Goal: Task Accomplishment & Management: Use online tool/utility

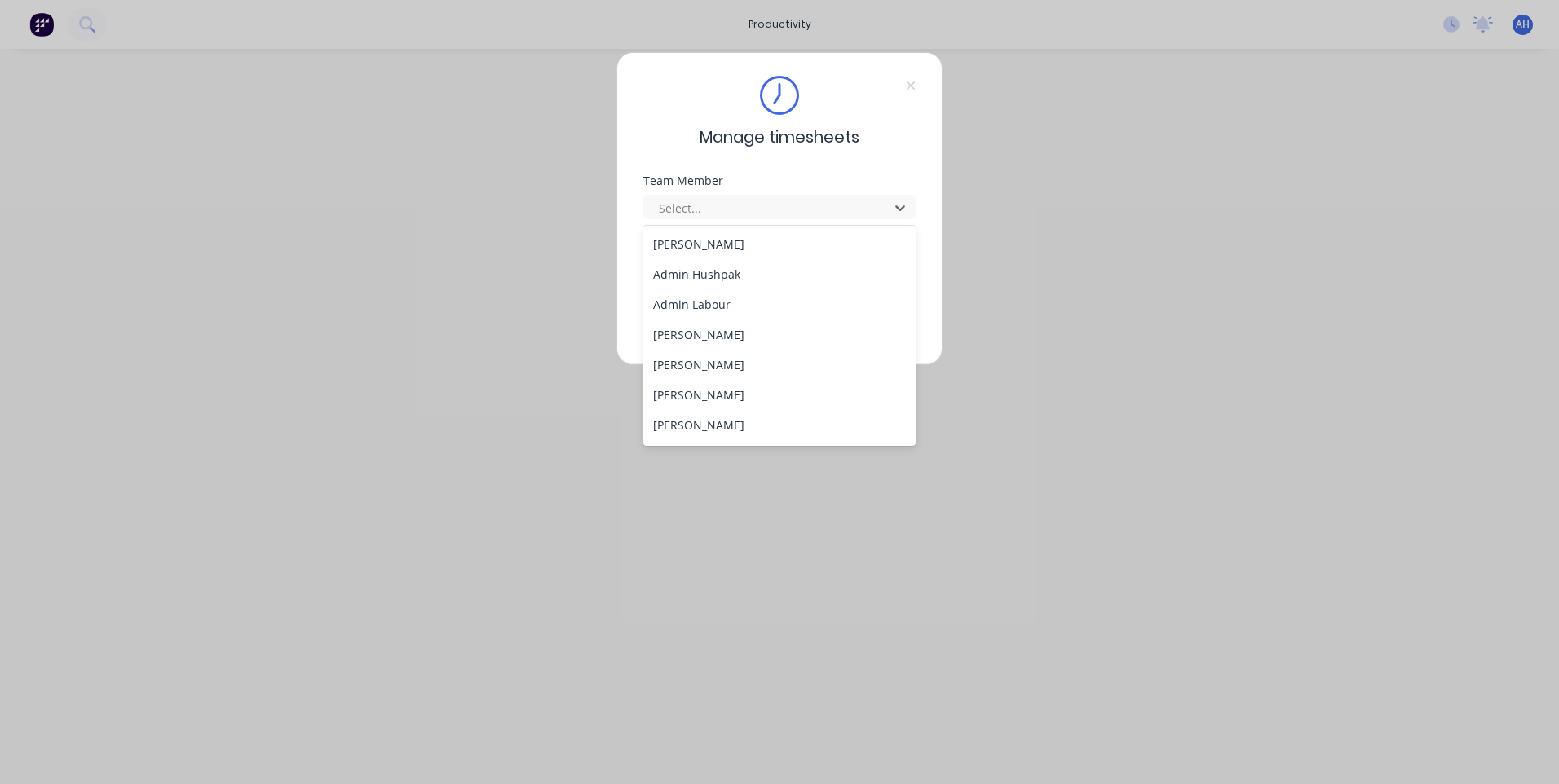
click at [1500, 209] on div "Manage timesheets Team Member 33 results available. Use Up and Down to choose o…" at bounding box center [779, 392] width 1559 height 784
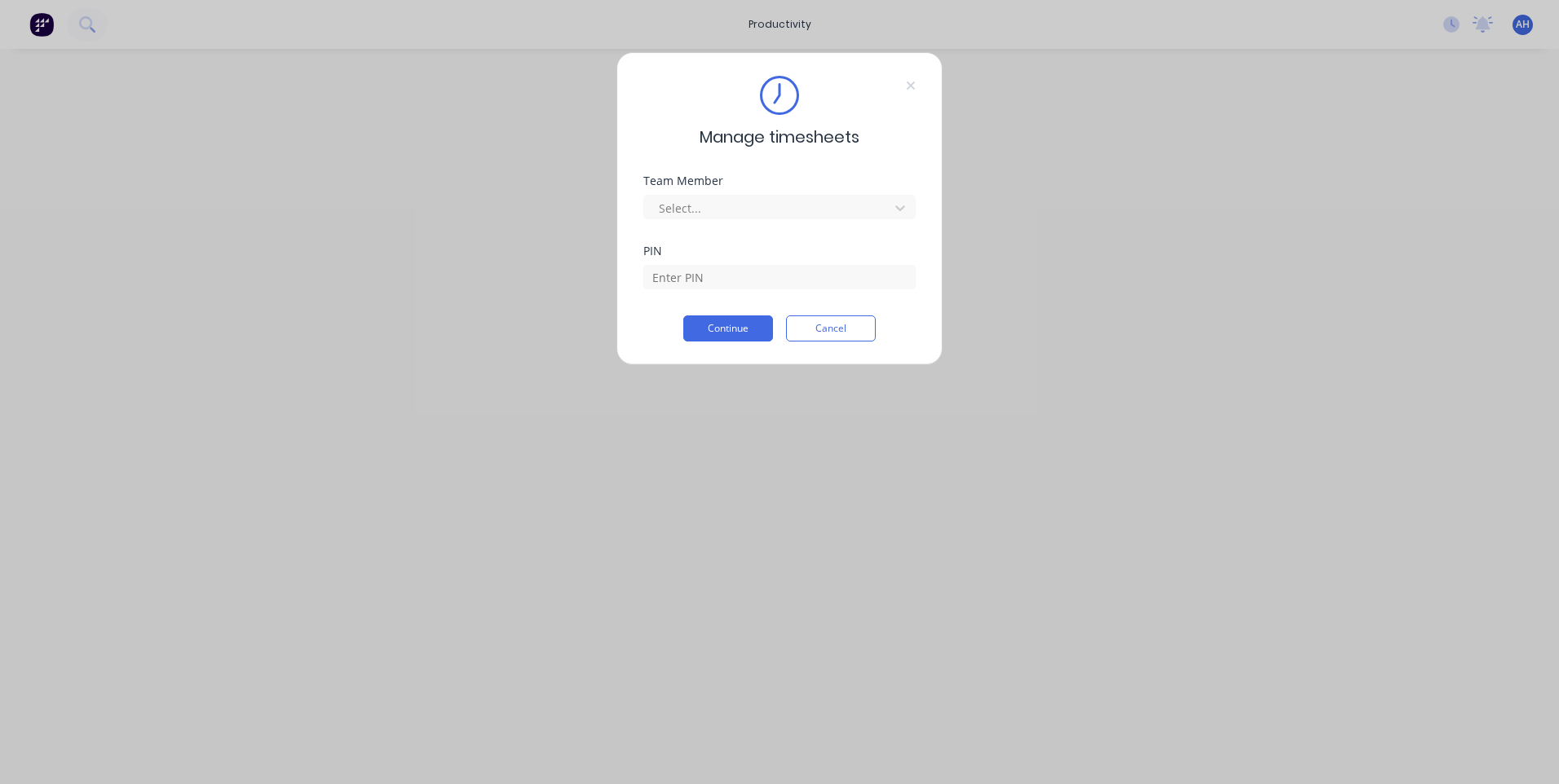
click at [1454, 26] on div "Manage timesheets Team Member Select... PIN Continue Cancel" at bounding box center [779, 392] width 1559 height 784
click at [1287, 107] on div "Manage timesheets Team Member Select... PIN Continue Cancel" at bounding box center [779, 392] width 1559 height 784
click at [772, 216] on div at bounding box center [768, 208] width 223 height 20
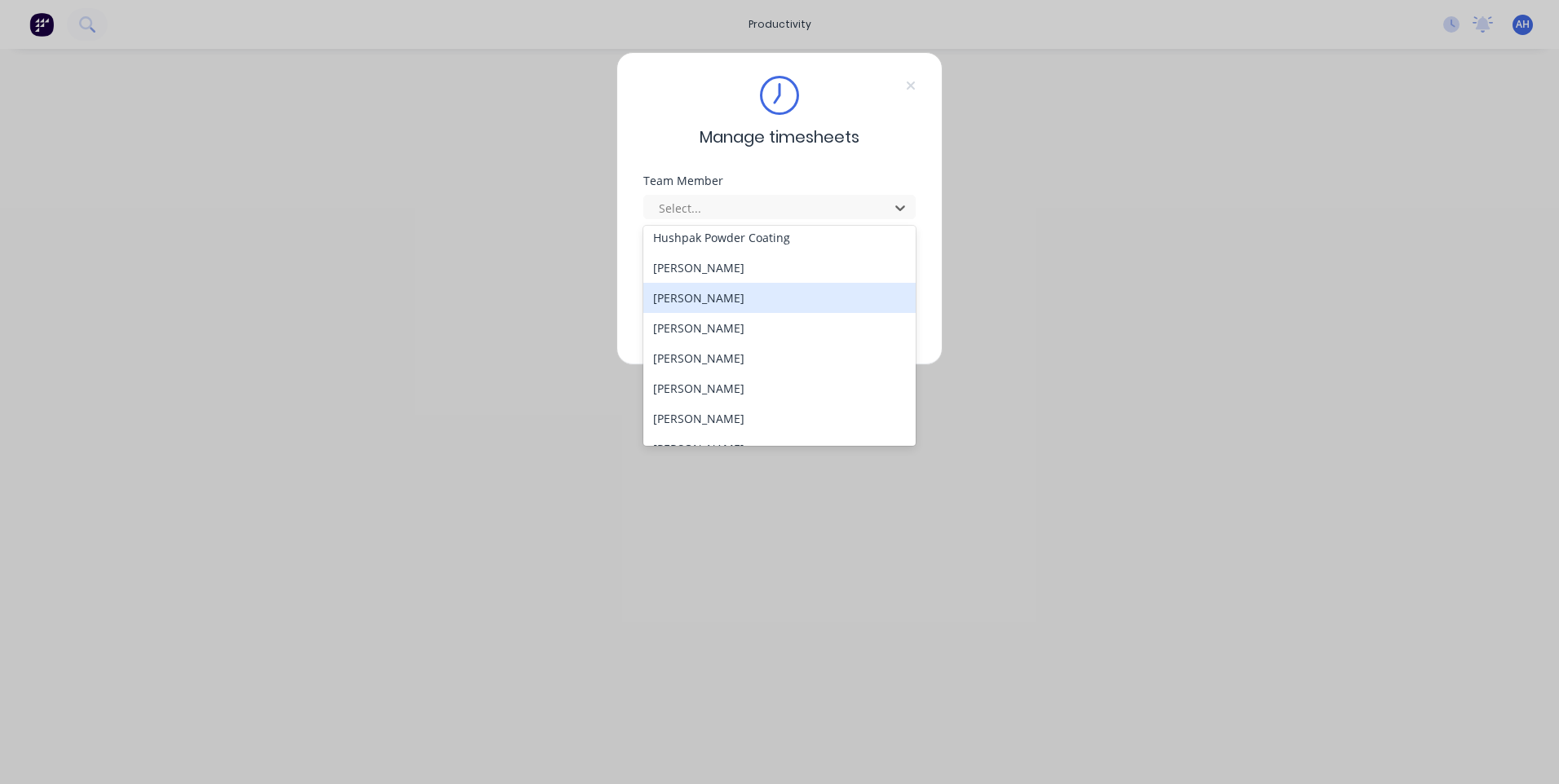
scroll to position [781, 0]
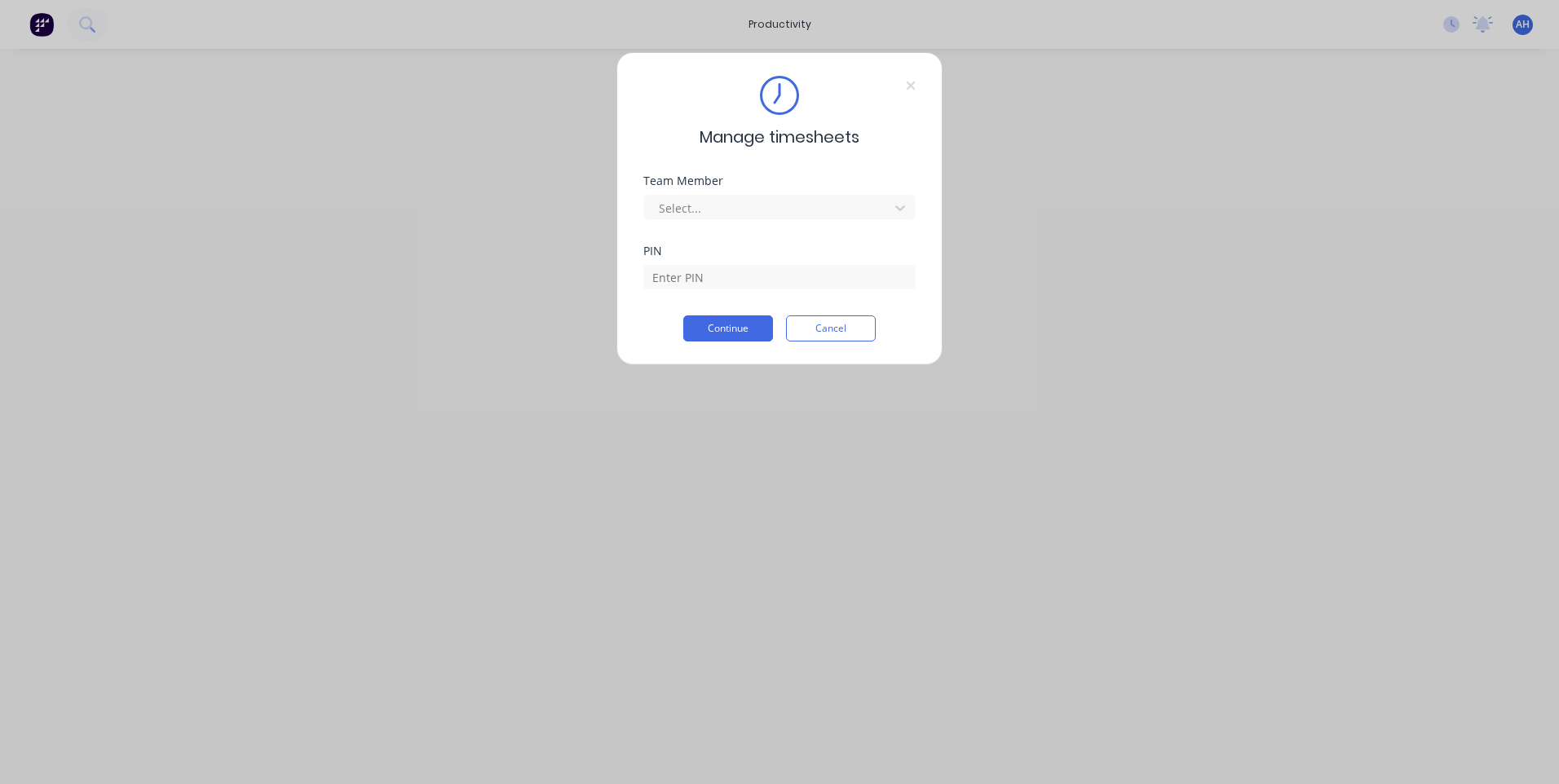
drag, startPoint x: 974, startPoint y: 356, endPoint x: 1075, endPoint y: 319, distance: 107.6
click at [1028, 336] on div "Manage timesheets Team Member Select... PIN Continue Cancel" at bounding box center [779, 392] width 1559 height 784
click at [818, 328] on button "Cancel" at bounding box center [831, 328] width 90 height 26
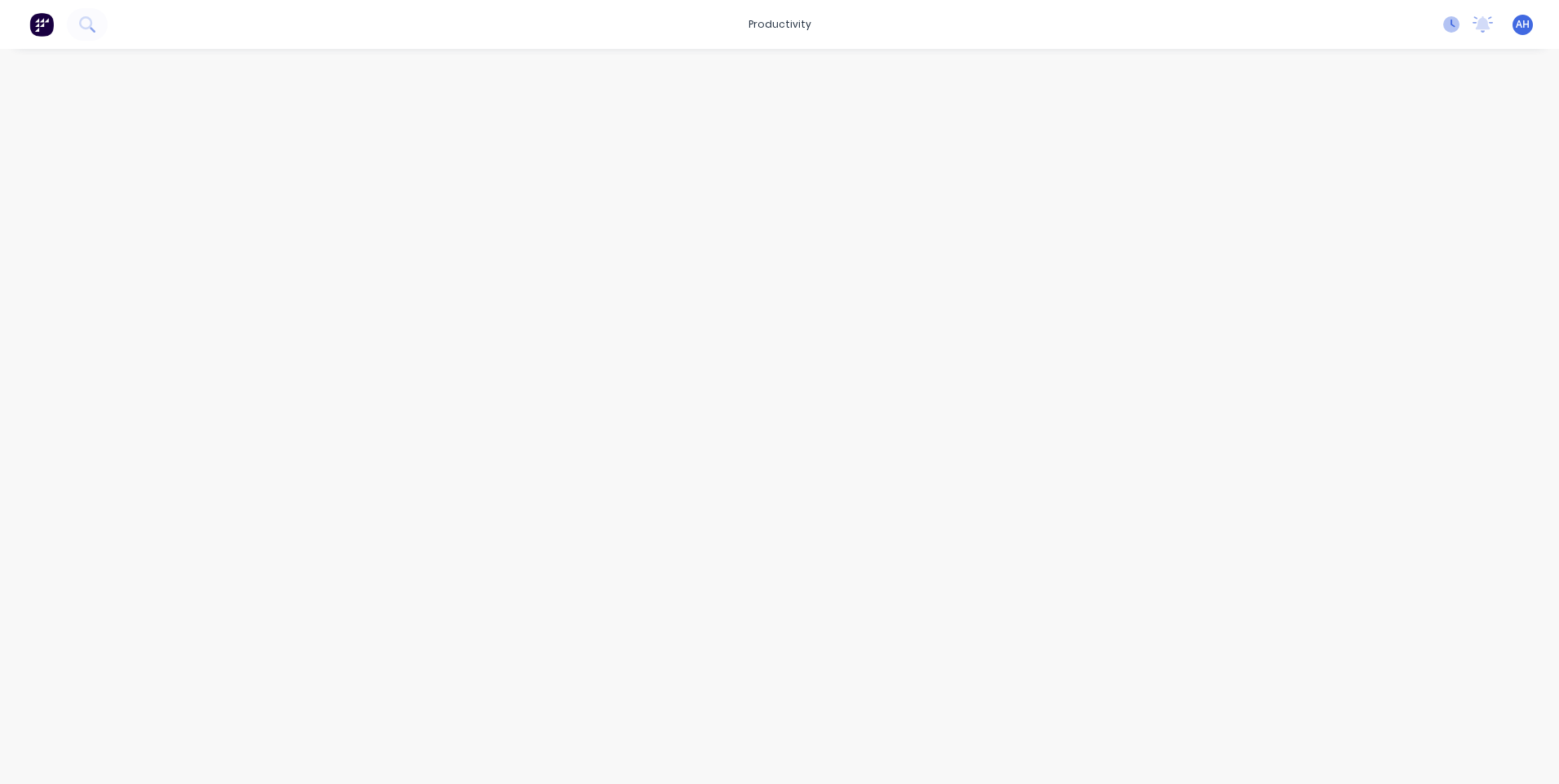
click at [1455, 20] on icon at bounding box center [1451, 24] width 16 height 16
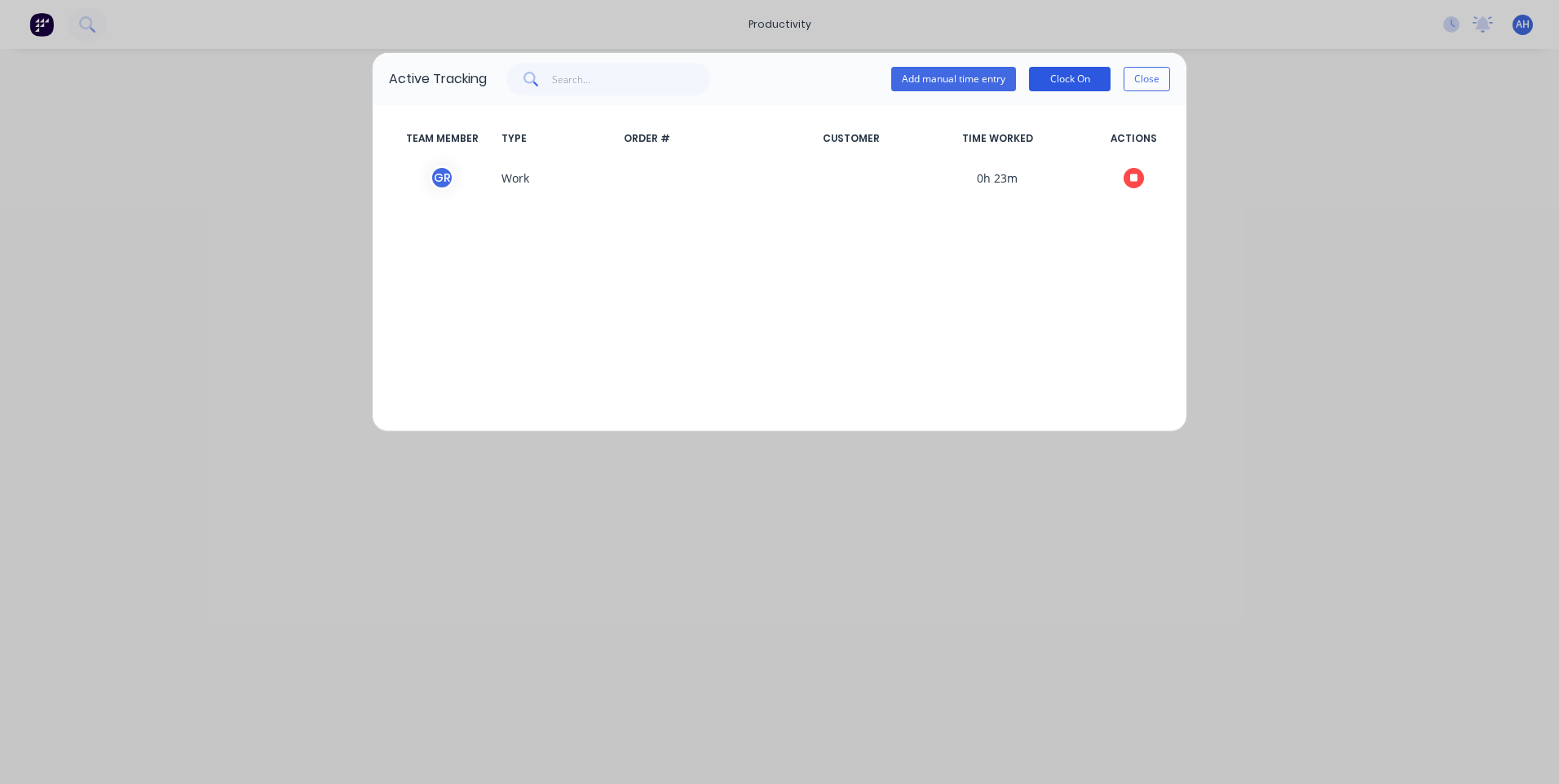
click at [1067, 73] on button "Clock On" at bounding box center [1070, 79] width 81 height 25
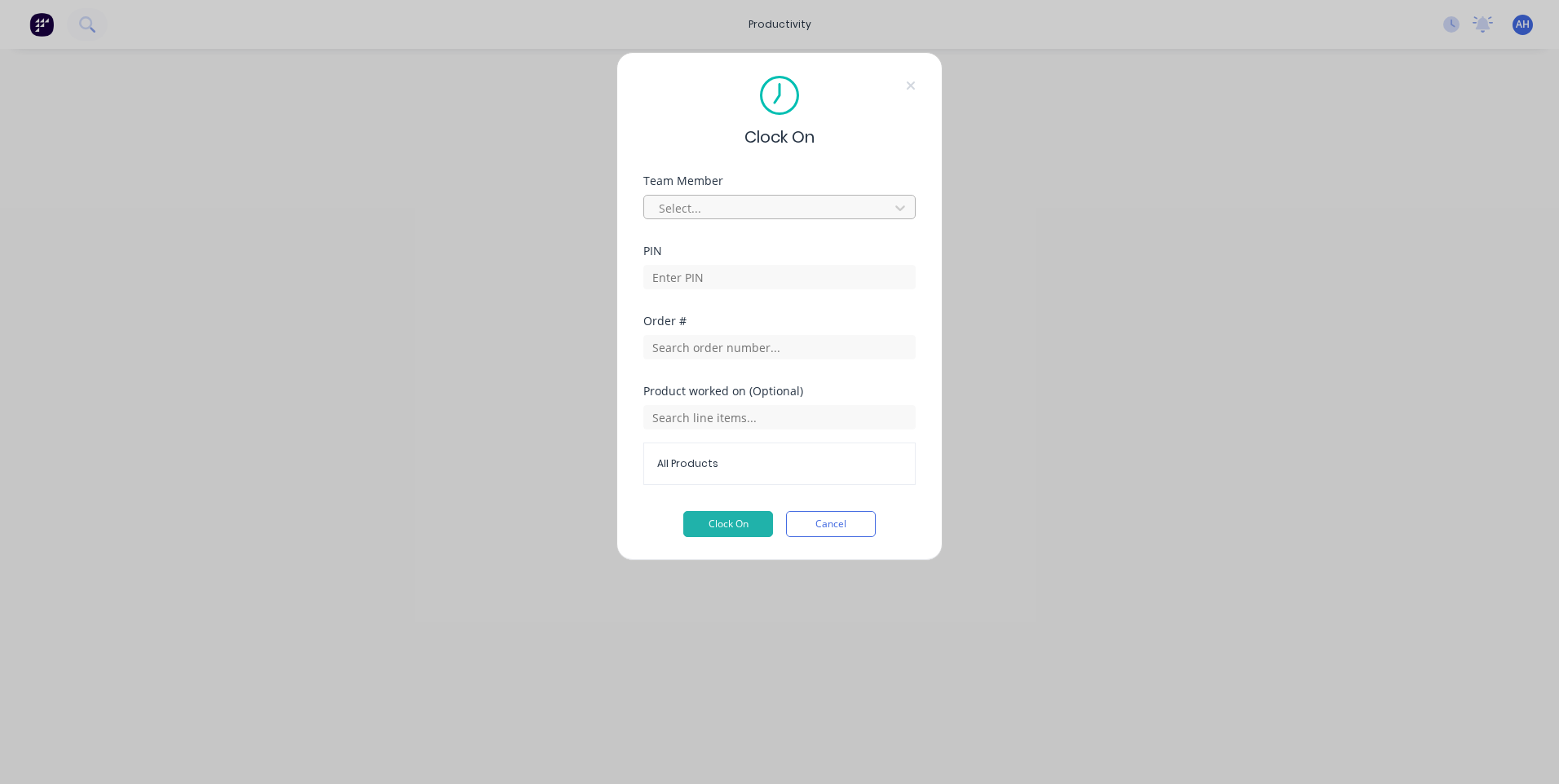
click at [764, 209] on div at bounding box center [768, 208] width 223 height 20
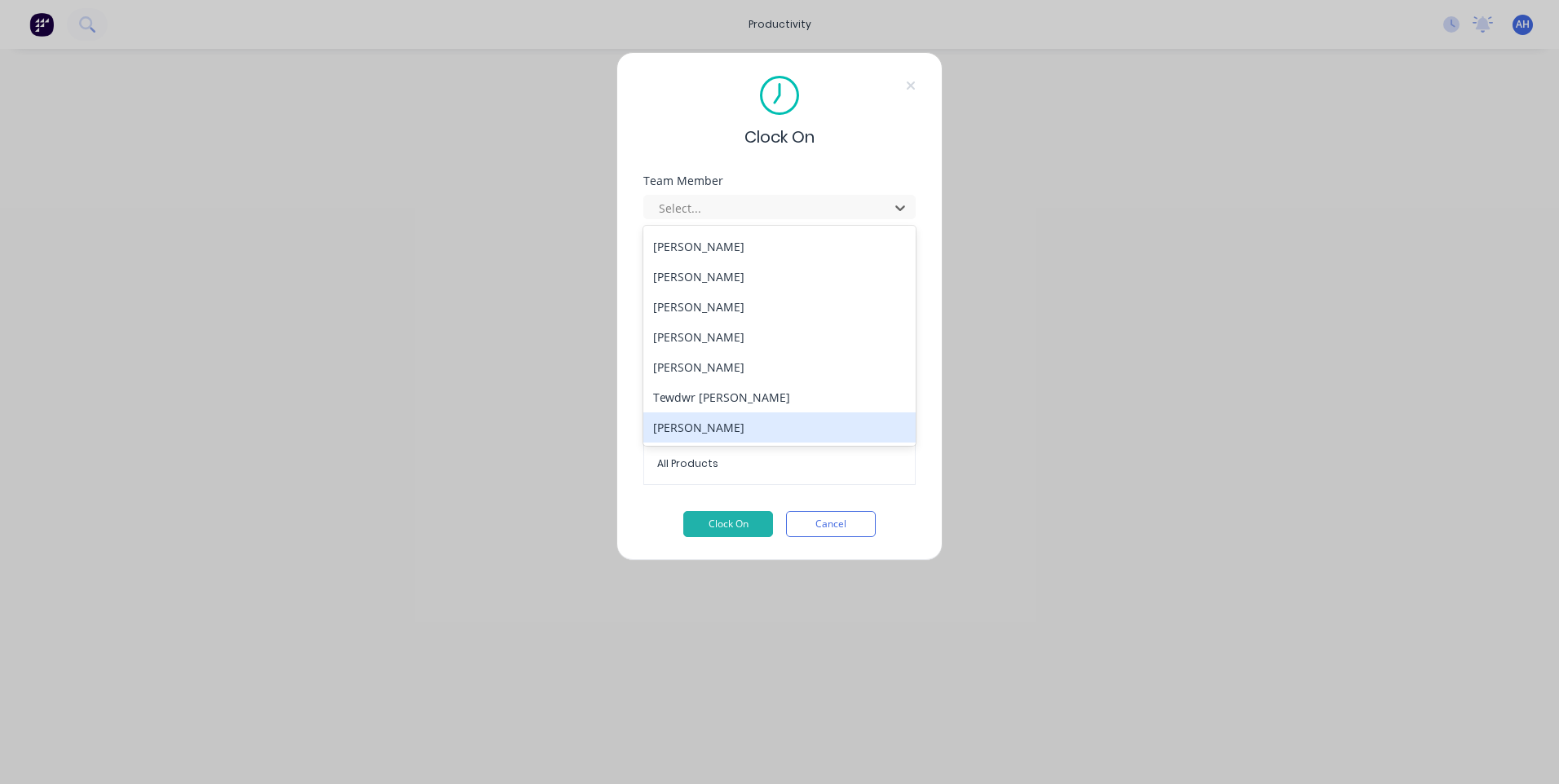
click at [805, 425] on div "Thomas Mitchell" at bounding box center [779, 428] width 272 height 31
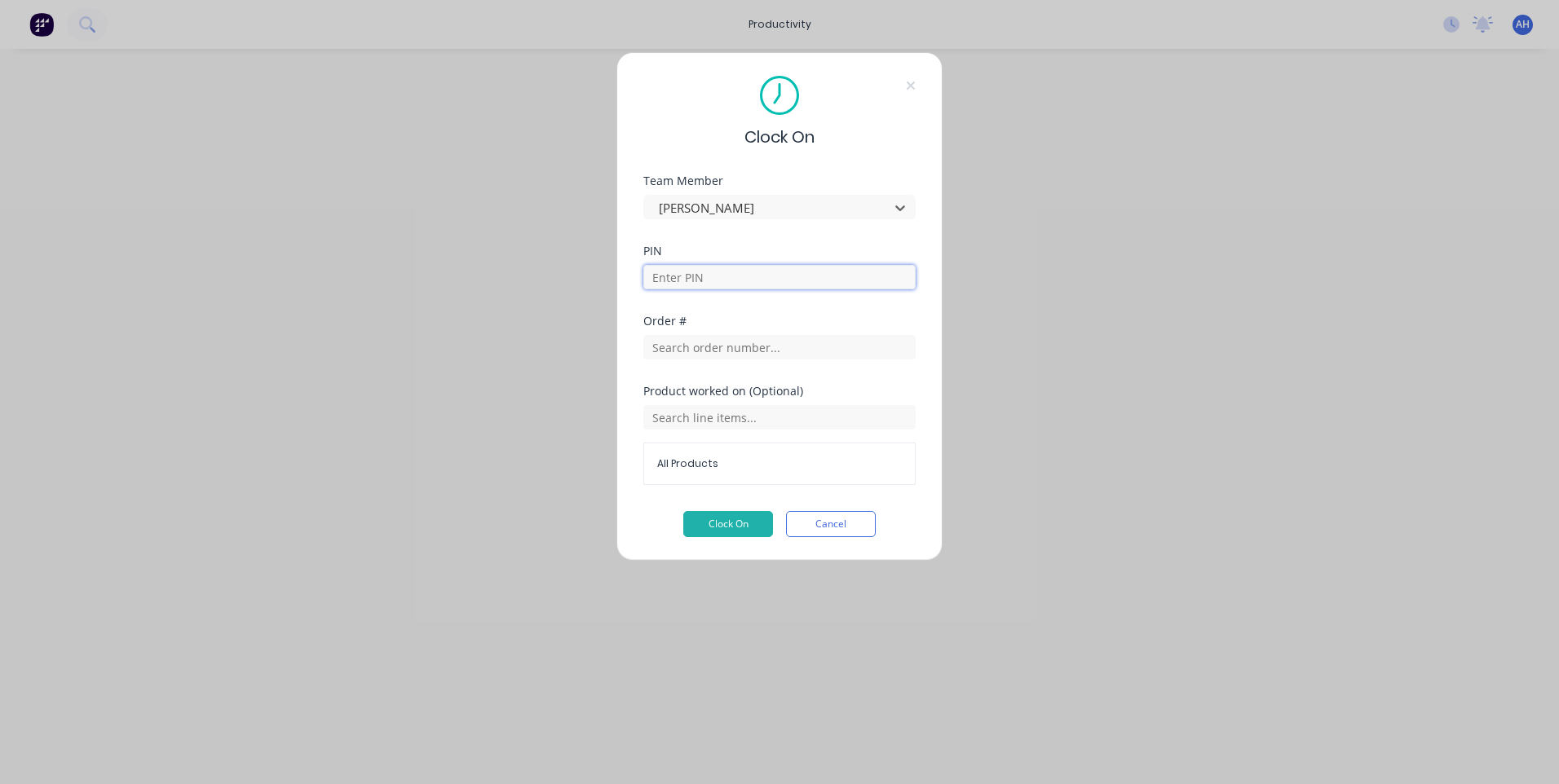
click at [762, 277] on input at bounding box center [779, 277] width 272 height 25
type input "9576"
click at [793, 344] on input "text" at bounding box center [779, 347] width 272 height 25
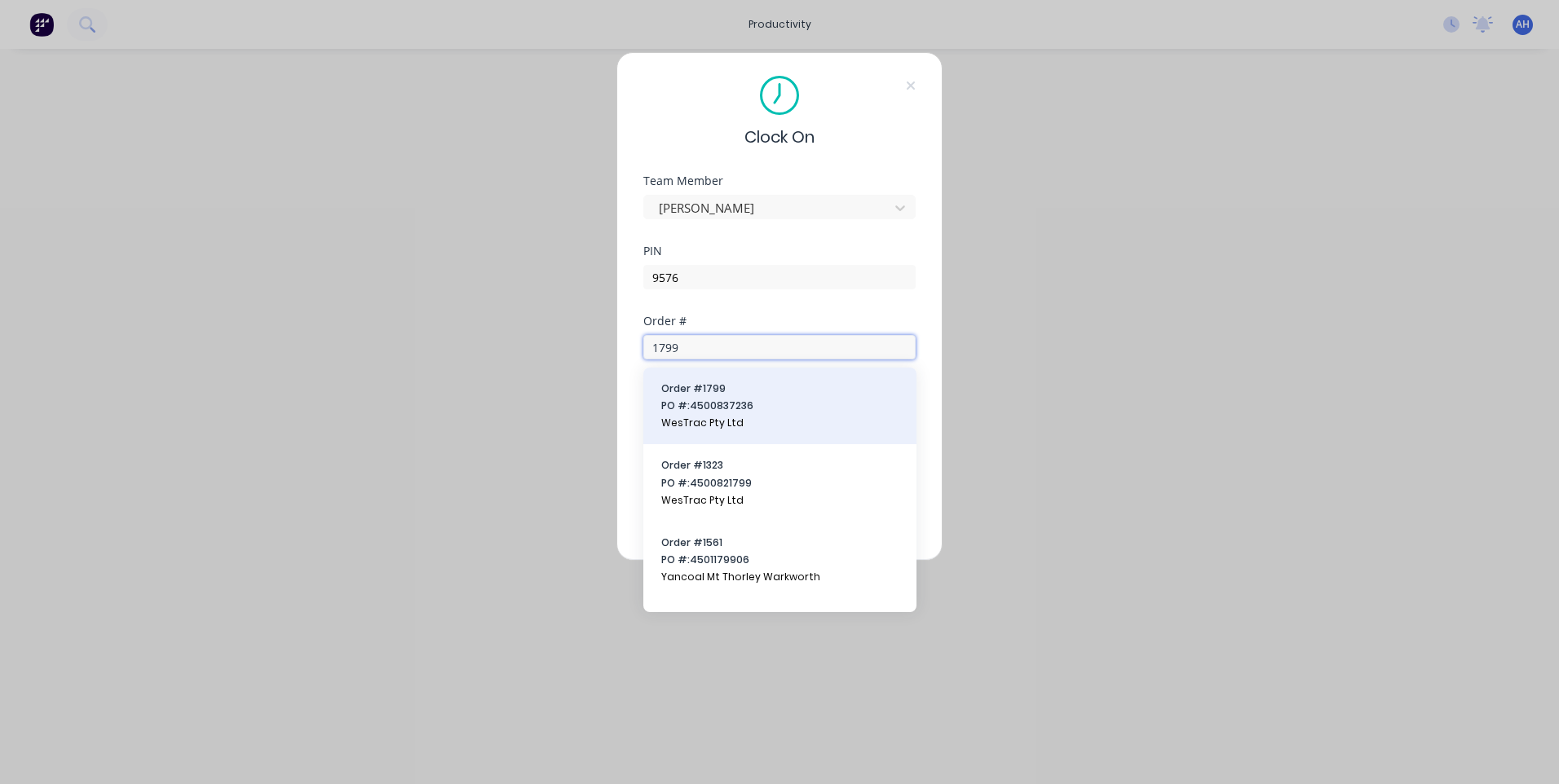
type input "1799"
click at [754, 408] on span "PO #: 4500837236" at bounding box center [780, 406] width 238 height 14
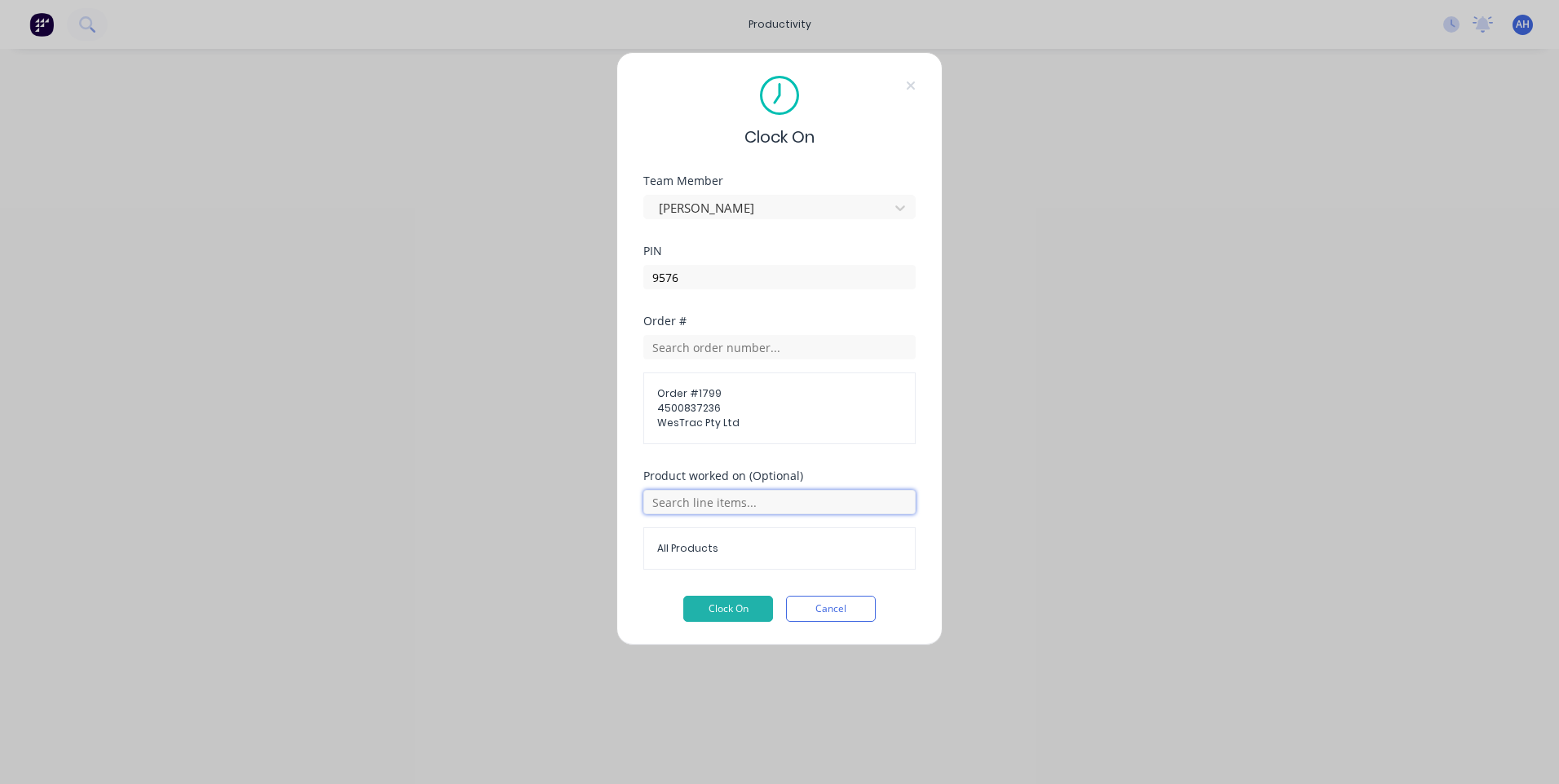
click at [744, 507] on input "text" at bounding box center [779, 501] width 272 height 25
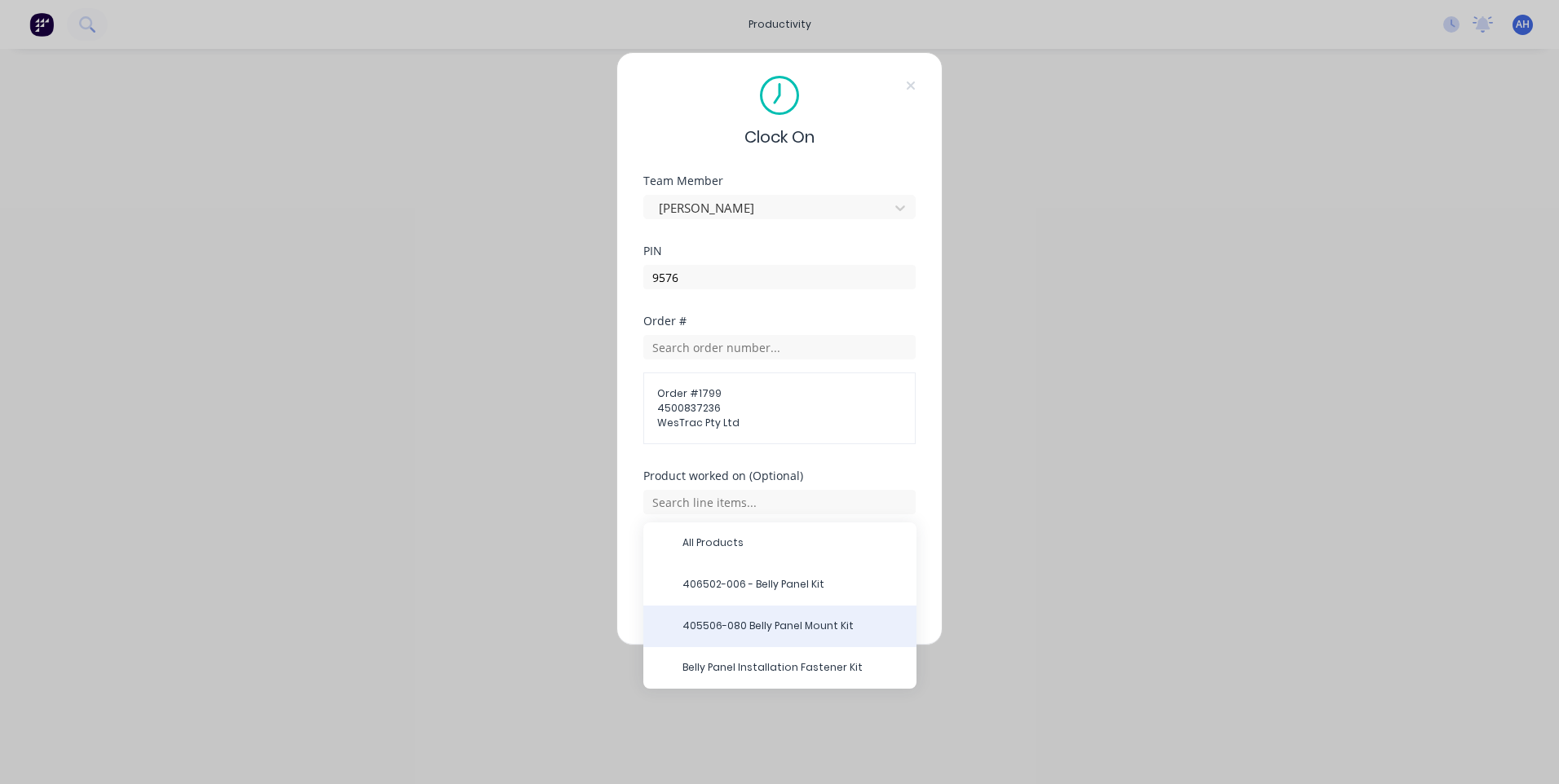
click at [845, 623] on span "405506-080 Belly Panel Mount Kit" at bounding box center [793, 625] width 221 height 14
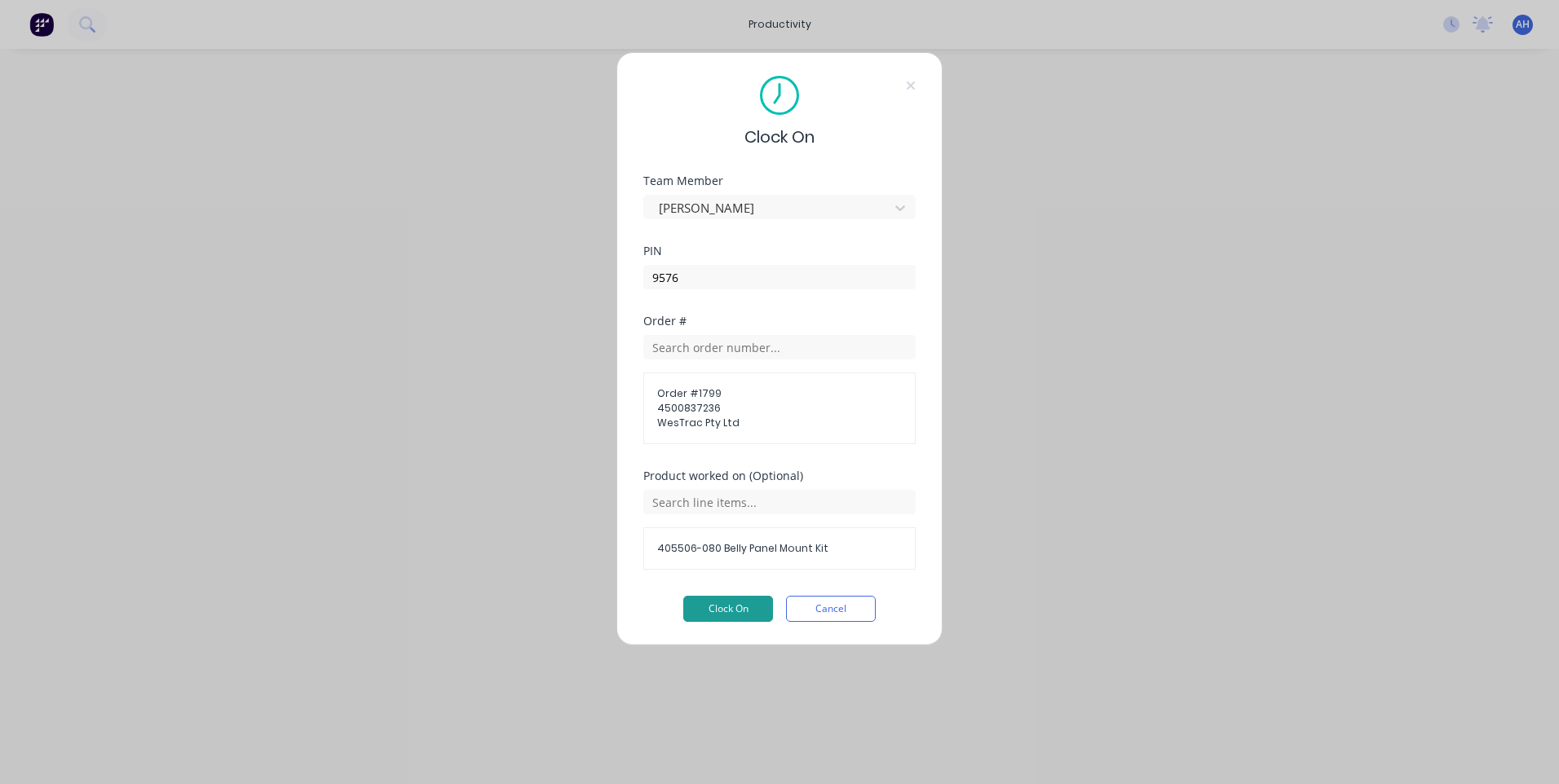
click at [732, 606] on button "Clock On" at bounding box center [728, 608] width 90 height 26
